Goal: Task Accomplishment & Management: Manage account settings

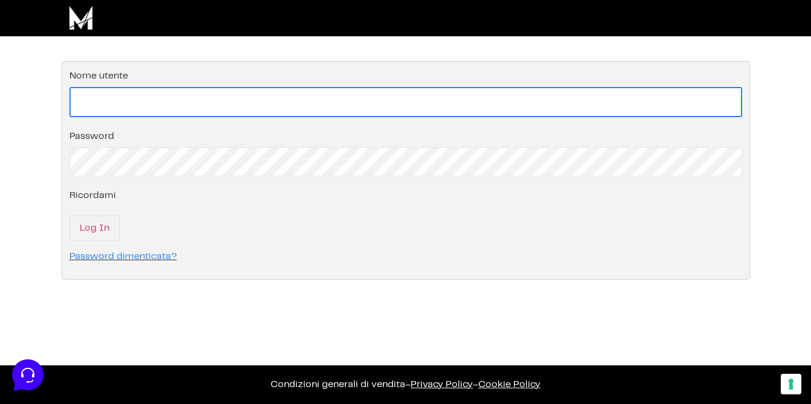
click at [203, 109] on input "Nome utente" at bounding box center [405, 102] width 673 height 30
type input "[PERSON_NAME].campostrini"
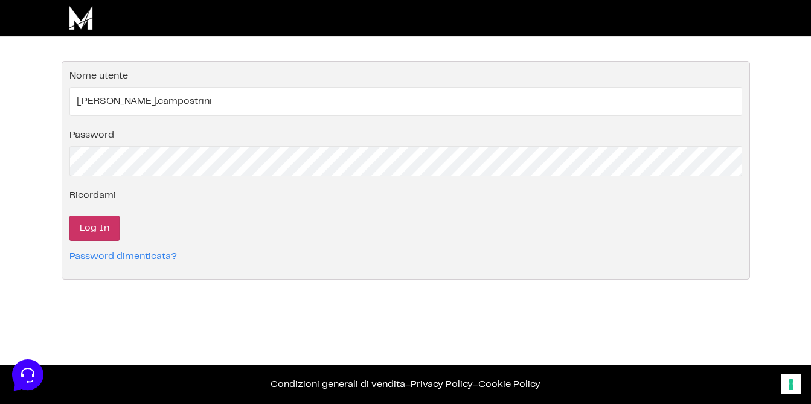
click at [111, 220] on input "Log In" at bounding box center [94, 228] width 50 height 25
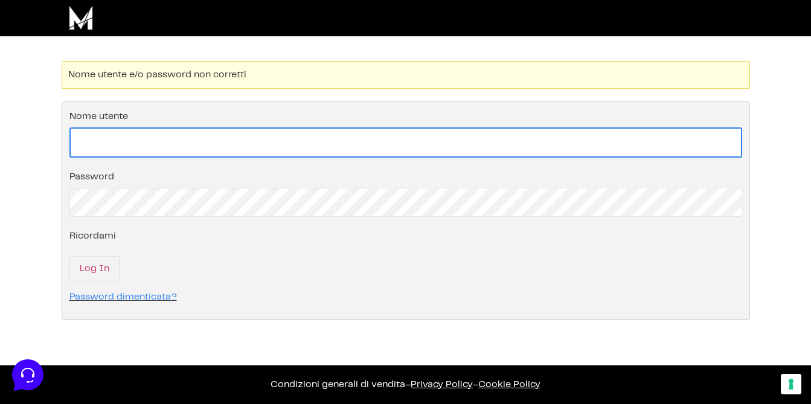
click at [147, 133] on input "Nome utente" at bounding box center [405, 142] width 673 height 30
type input "Rose.lilly@hotmail.it"
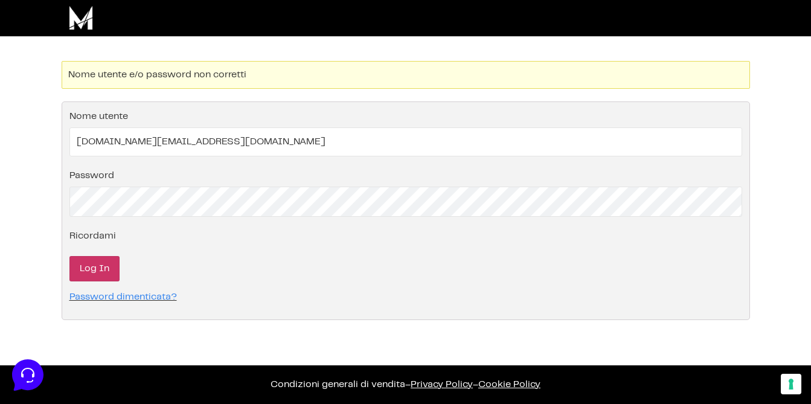
click at [92, 269] on input "Log In" at bounding box center [94, 268] width 50 height 25
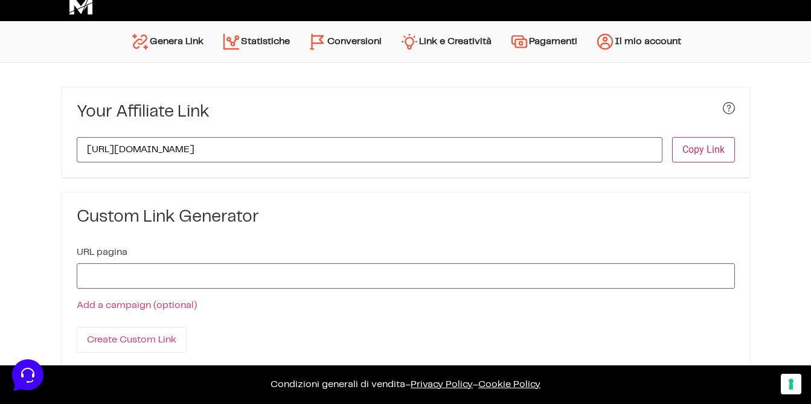
scroll to position [17, 0]
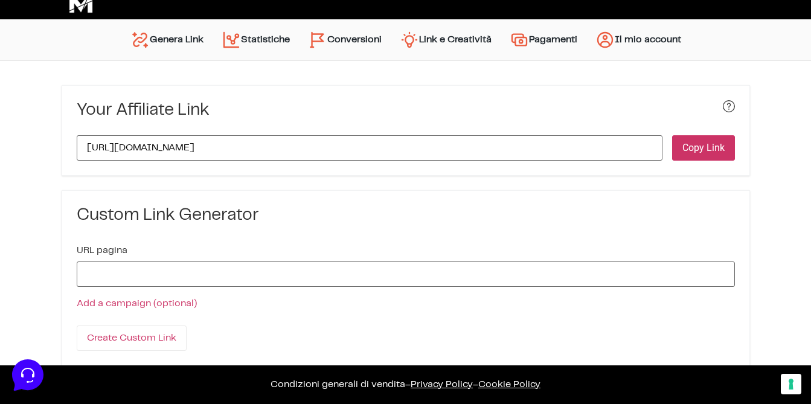
click at [699, 149] on button "Copy Link" at bounding box center [703, 147] width 63 height 25
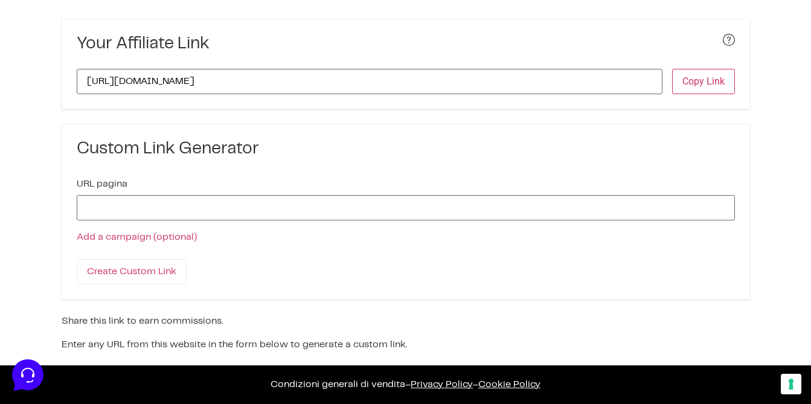
scroll to position [0, 0]
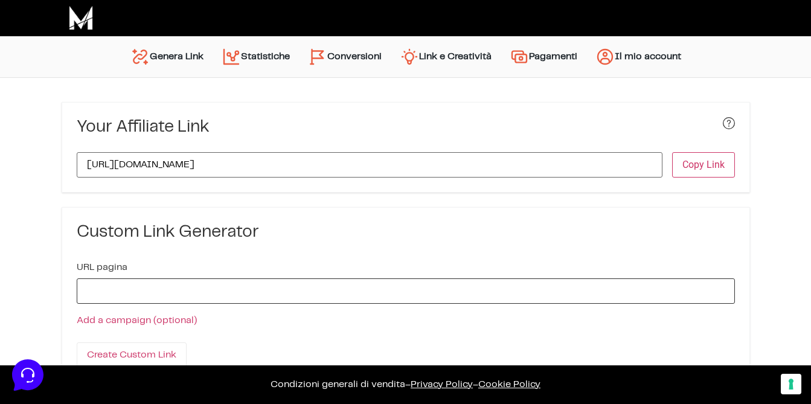
click at [182, 291] on input "URL pagina" at bounding box center [406, 290] width 658 height 25
click at [374, 237] on h3 "Custom Link Generator" at bounding box center [406, 232] width 658 height 21
click at [658, 59] on link "Il mio account" at bounding box center [639, 56] width 104 height 29
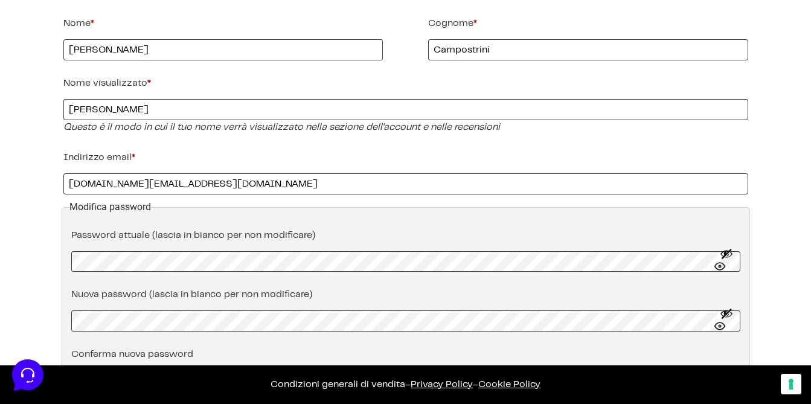
scroll to position [230, 0]
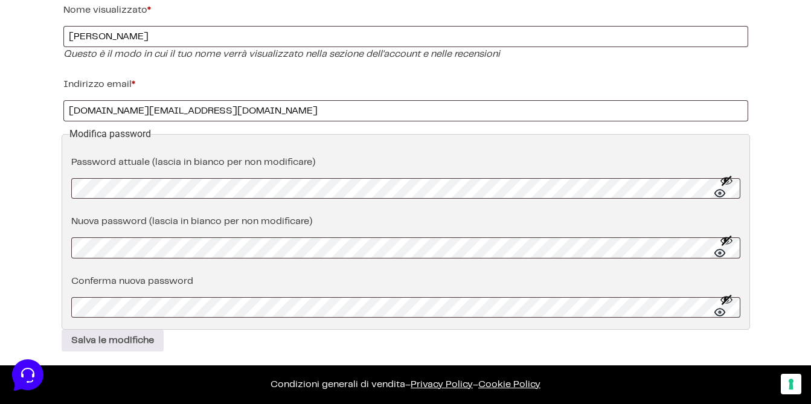
click at [722, 191] on button "Mostra password" at bounding box center [726, 188] width 13 height 29
